Goal: Transaction & Acquisition: Purchase product/service

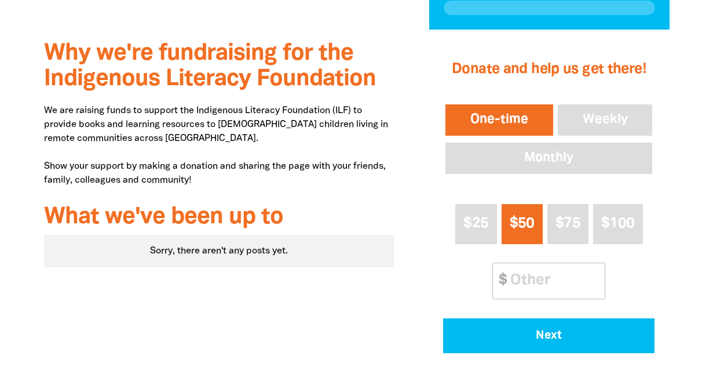
scroll to position [328, 0]
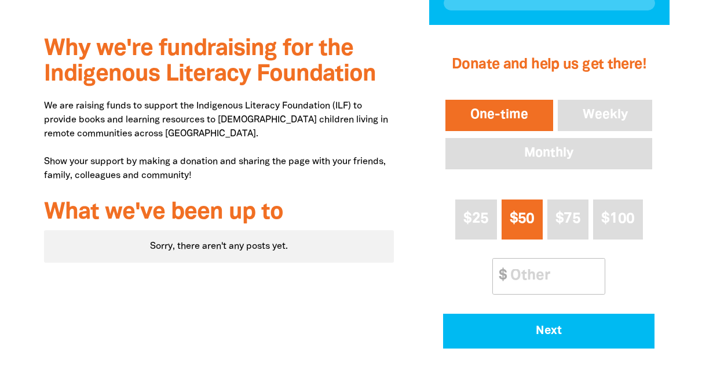
click at [535, 219] on button "$50" at bounding box center [522, 219] width 41 height 40
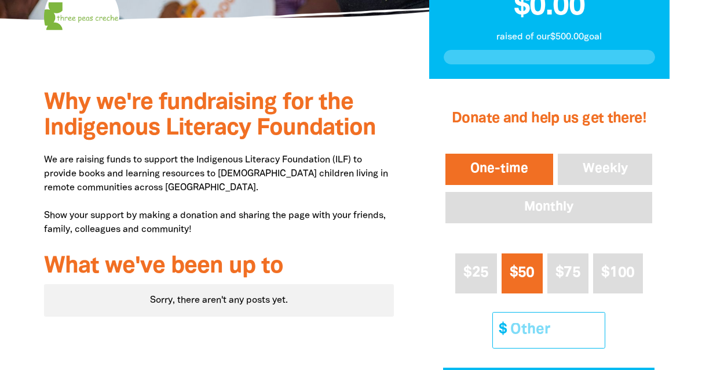
scroll to position [275, 0]
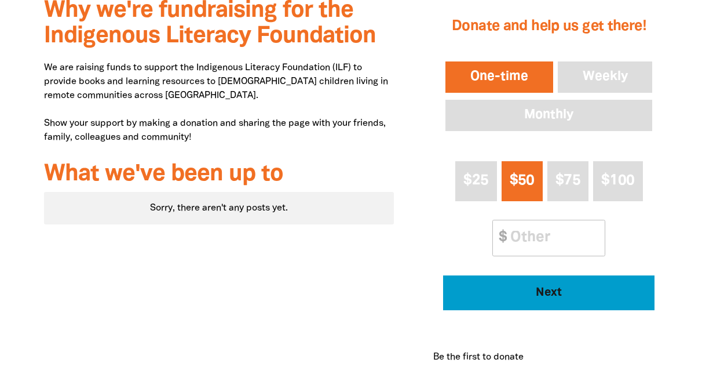
click at [580, 290] on span "Next" at bounding box center [549, 293] width 180 height 12
select select "AU"
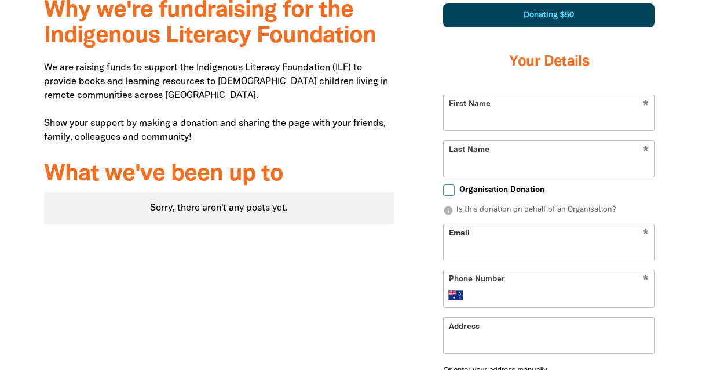
scroll to position [345, 0]
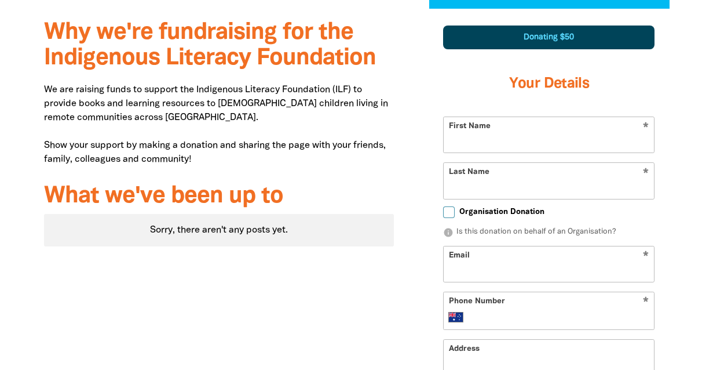
click at [525, 133] on input "First Name" at bounding box center [549, 134] width 210 height 35
type input "Sarsha"
type input "[PERSON_NAME]"
type input "[EMAIL_ADDRESS][DOMAIN_NAME]"
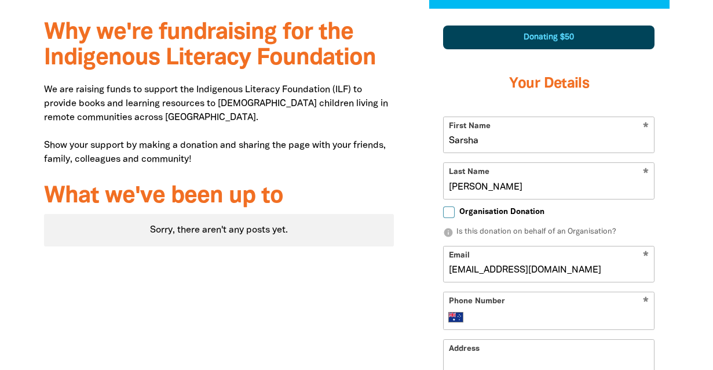
type input "0422 277 017"
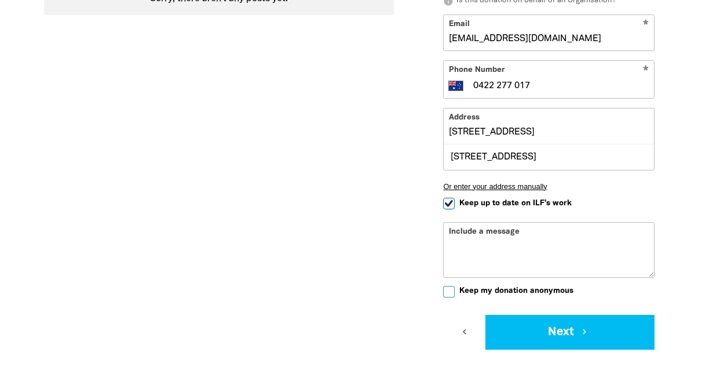
scroll to position [577, 0]
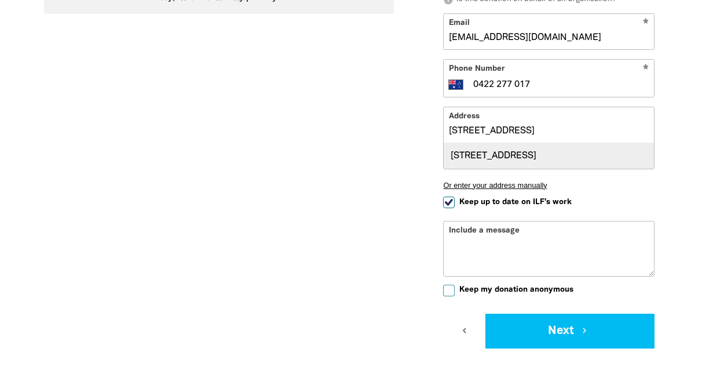
click at [515, 155] on div "[STREET_ADDRESS]" at bounding box center [549, 155] width 210 height 25
type input "[STREET_ADDRESS]"
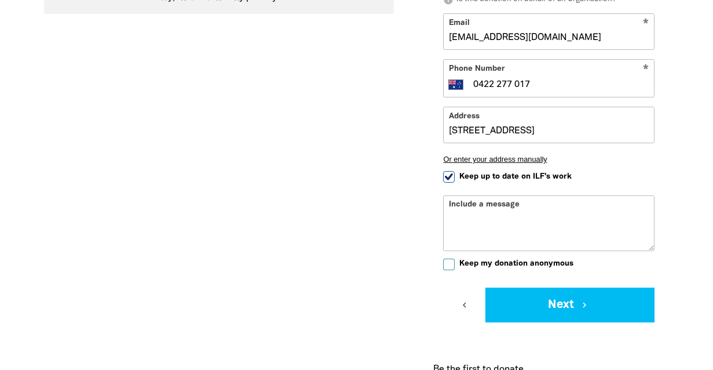
click at [450, 176] on input "Keep up to date on ILF's work" at bounding box center [449, 177] width 12 height 12
checkbox input "false"
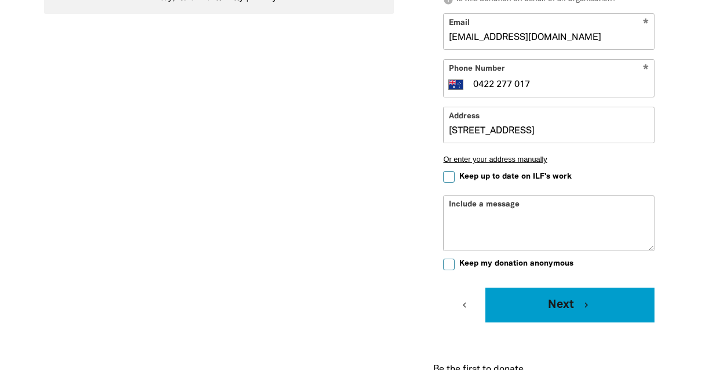
click at [568, 303] on button "Next chevron_right" at bounding box center [569, 304] width 169 height 35
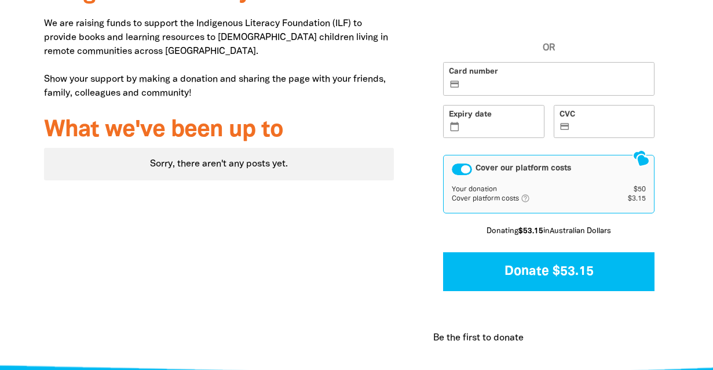
scroll to position [351, 0]
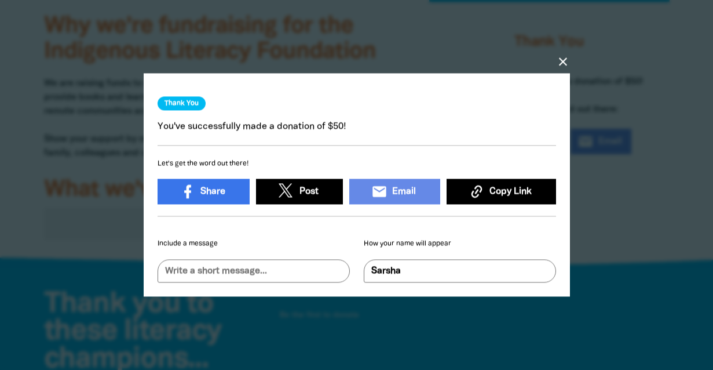
click at [564, 63] on icon "close" at bounding box center [563, 61] width 14 height 14
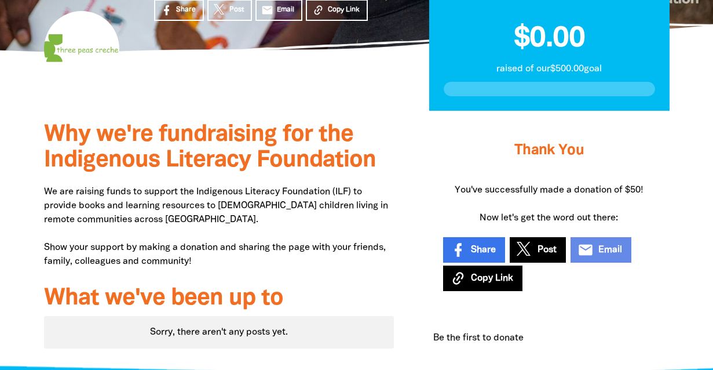
scroll to position [0, 0]
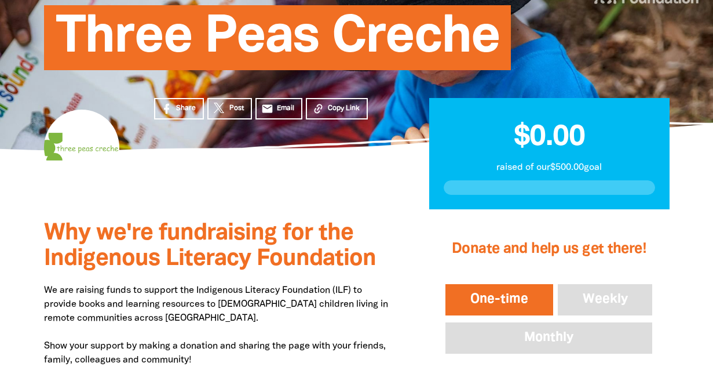
scroll to position [159, 0]
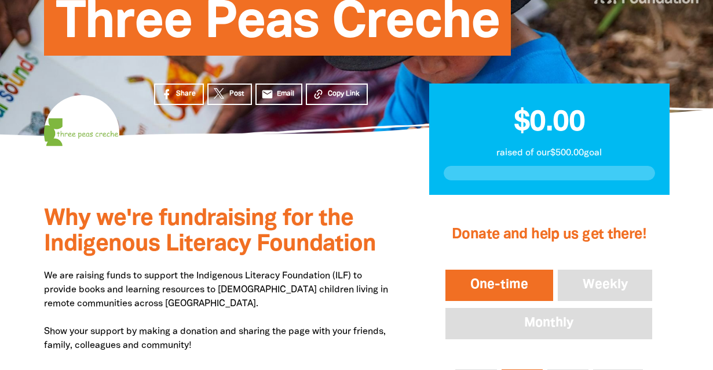
click at [534, 167] on div at bounding box center [549, 173] width 211 height 14
click at [532, 130] on span "$0.00" at bounding box center [549, 122] width 71 height 27
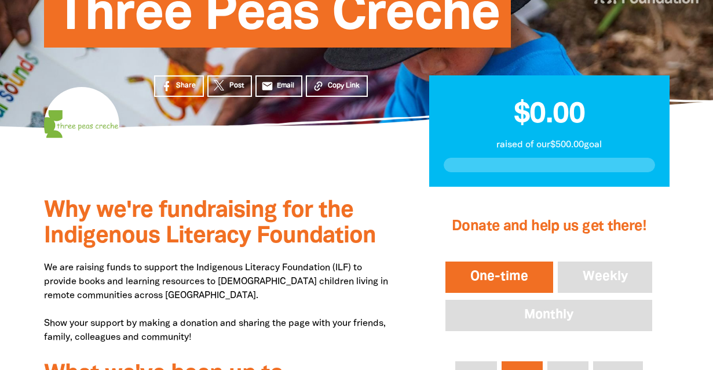
scroll to position [0, 0]
